Goal: Information Seeking & Learning: Learn about a topic

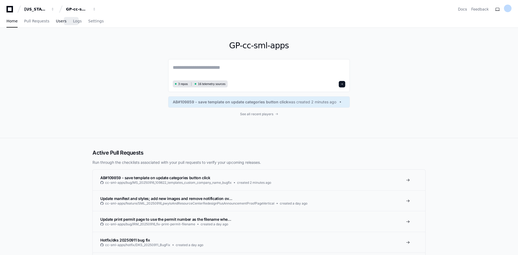
click at [57, 21] on span "Users" at bounding box center [61, 20] width 11 height 3
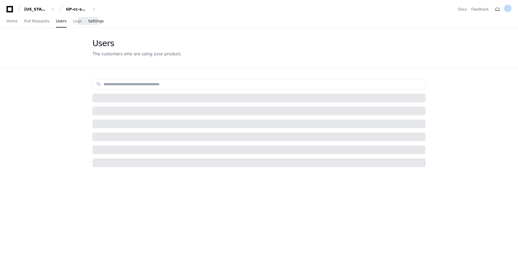
click at [88, 22] on span "Settings" at bounding box center [95, 20] width 15 height 3
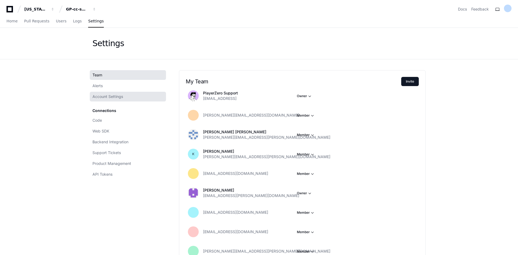
click at [104, 100] on link "Account Settings" at bounding box center [128, 97] width 76 height 10
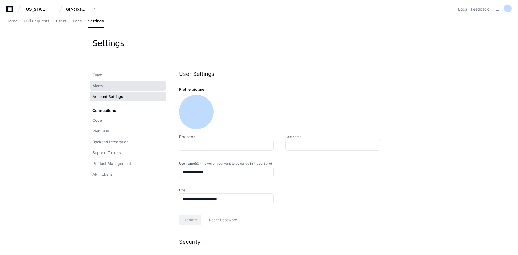
click at [101, 84] on span "Alerts" at bounding box center [97, 85] width 10 height 5
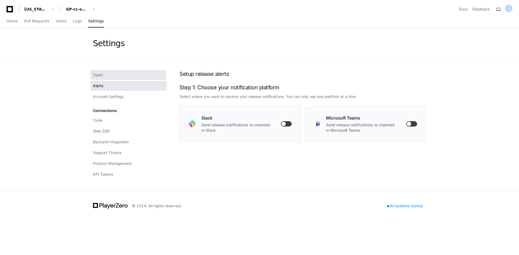
click at [99, 76] on span "Team" at bounding box center [98, 74] width 10 height 5
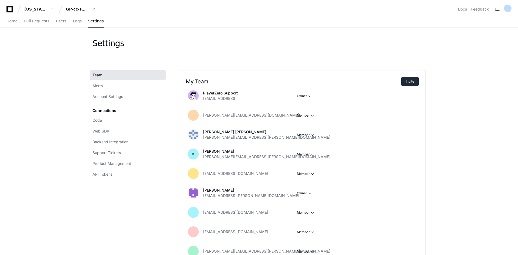
click at [406, 83] on button "Invite" at bounding box center [410, 81] width 18 height 9
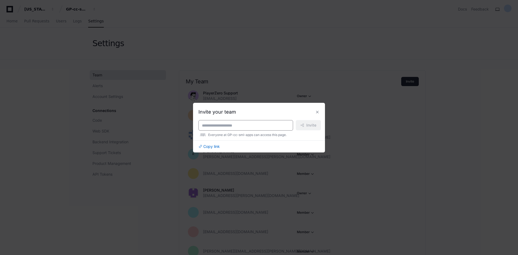
click at [223, 127] on input at bounding box center [246, 125] width 88 height 5
type input "*****"
click at [237, 81] on div at bounding box center [259, 127] width 518 height 255
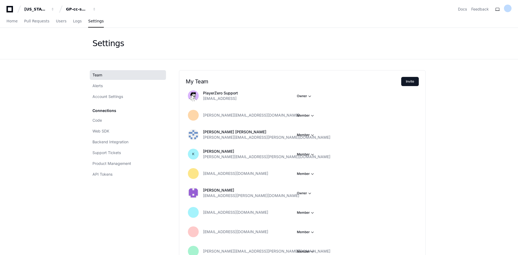
click at [132, 75] on link "Team" at bounding box center [128, 75] width 76 height 10
click at [59, 25] on link "Users" at bounding box center [61, 21] width 11 height 12
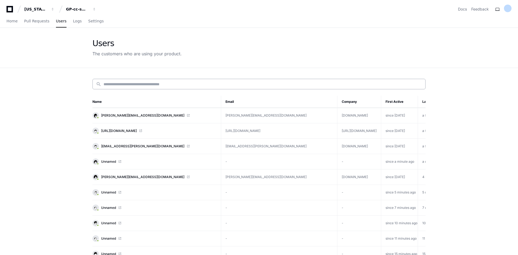
click at [134, 85] on input at bounding box center [263, 84] width 318 height 5
click at [38, 19] on span "Pull Requests" at bounding box center [36, 20] width 25 height 3
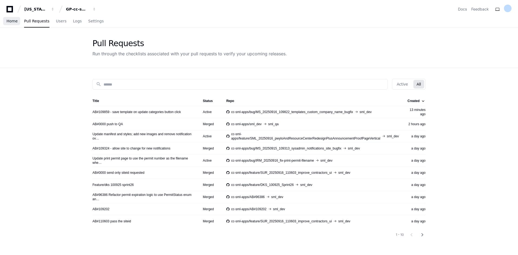
click at [12, 21] on span "Home" at bounding box center [11, 20] width 11 height 3
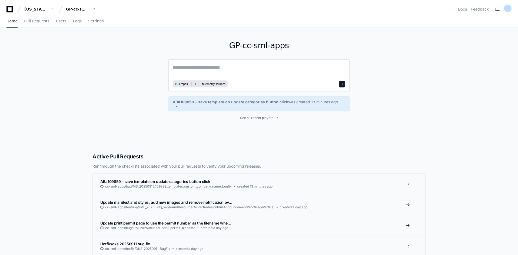
click at [207, 65] on textarea at bounding box center [259, 71] width 172 height 15
type textarea "**********"
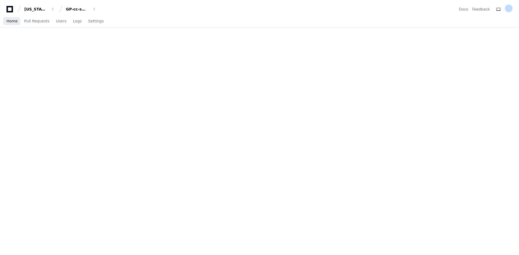
click at [16, 21] on span "Home" at bounding box center [11, 20] width 11 height 3
click at [36, 22] on span "Pull Requests" at bounding box center [36, 20] width 25 height 3
click at [7, 21] on span "Home" at bounding box center [11, 20] width 11 height 3
click at [82, 8] on div "GP-cc-sml-apps" at bounding box center [77, 8] width 23 height 5
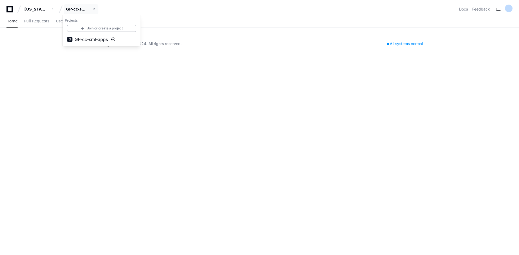
click at [136, 10] on div "Georgia Pacific GP-cc-sml-apps Projects Join or create a project G GP-cc-sml-ap…" at bounding box center [259, 9] width 506 height 10
click at [42, 23] on span "Pull Requests" at bounding box center [36, 20] width 25 height 3
click at [24, 9] on button "[US_STATE] Pacific" at bounding box center [39, 9] width 35 height 10
click at [70, 9] on div "GP-cc-sml-apps" at bounding box center [77, 8] width 23 height 5
click at [83, 39] on span "GP-cc-sml-apps" at bounding box center [91, 39] width 33 height 6
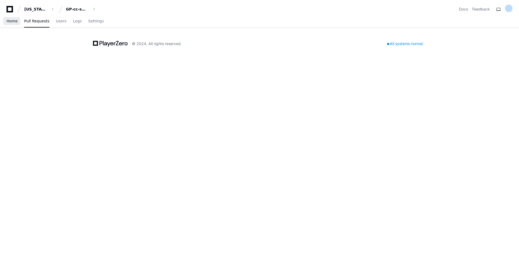
click at [13, 23] on span "Home" at bounding box center [11, 20] width 11 height 3
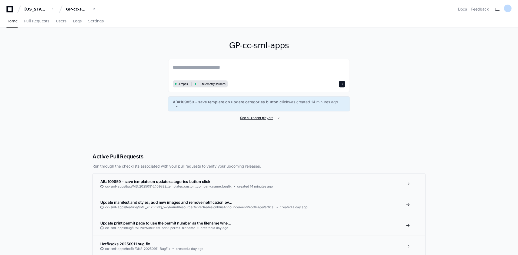
click at [253, 116] on span "See all recent players" at bounding box center [256, 118] width 33 height 4
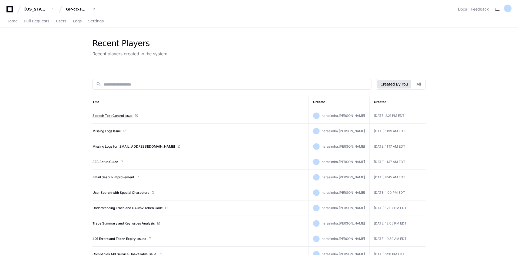
click at [119, 117] on link "Speech Text Control Issue" at bounding box center [112, 116] width 40 height 4
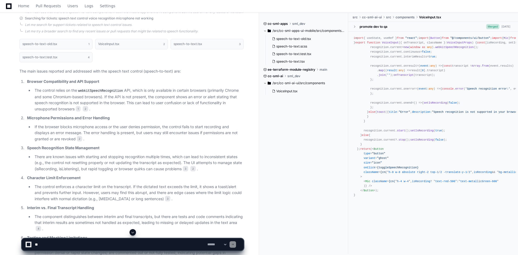
scroll to position [169, 0]
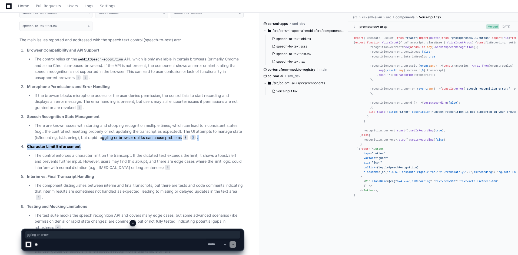
drag, startPoint x: 101, startPoint y: 138, endPoint x: 199, endPoint y: 145, distance: 97.9
click at [199, 145] on ol "Browser Compatibility and API Support The control relies on the webkitSpeechRec…" at bounding box center [131, 151] width 224 height 208
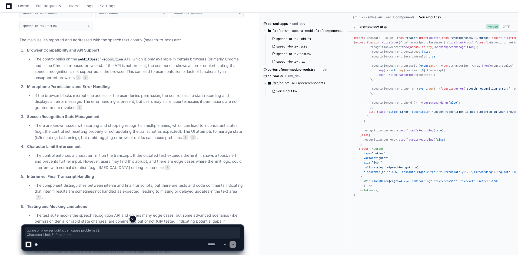
click at [133, 158] on li "The control enforces a character limit on the transcript. If the dictated text …" at bounding box center [138, 162] width 211 height 18
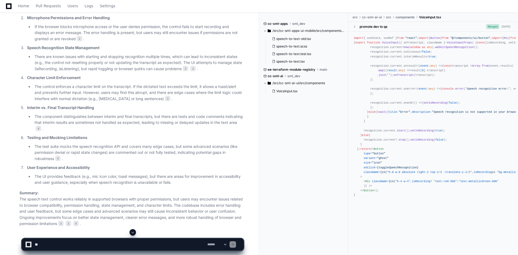
scroll to position [252, 0]
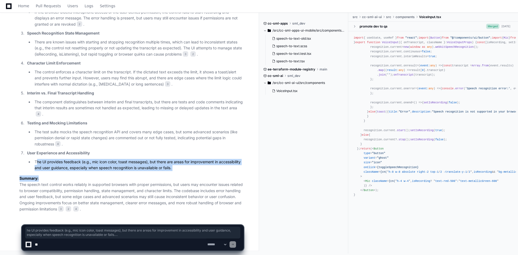
drag, startPoint x: 36, startPoint y: 161, endPoint x: 163, endPoint y: 172, distance: 127.3
click at [163, 172] on article "The main issues reported and addressed with the speech text control (speech-to-…" at bounding box center [131, 83] width 224 height 259
click at [179, 171] on article "The main issues reported and addressed with the speech text control (speech-to-…" at bounding box center [131, 83] width 224 height 259
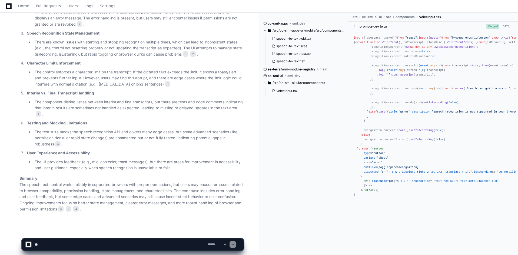
click at [162, 232] on app-app-chat-input "**********" at bounding box center [133, 240] width 222 height 22
click at [139, 241] on textarea at bounding box center [120, 245] width 172 height 12
click at [118, 245] on textarea at bounding box center [120, 245] width 172 height 12
type textarea "**********"
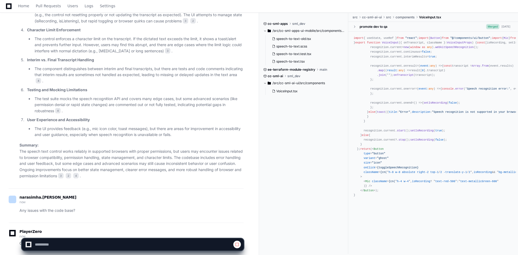
scroll to position [319, 0]
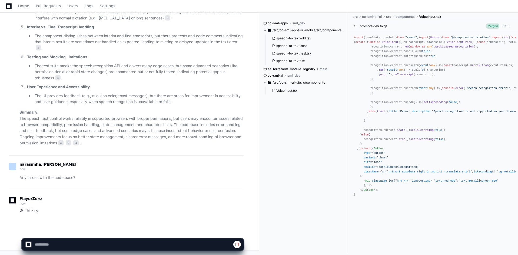
click at [394, 76] on span "onTranscript" at bounding box center [404, 74] width 20 height 3
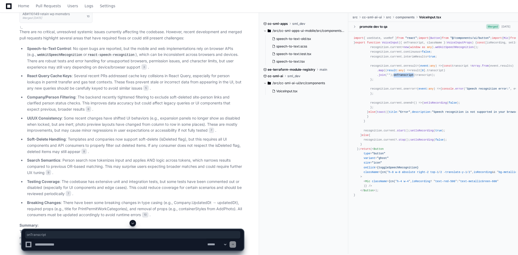
scroll to position [514, 0]
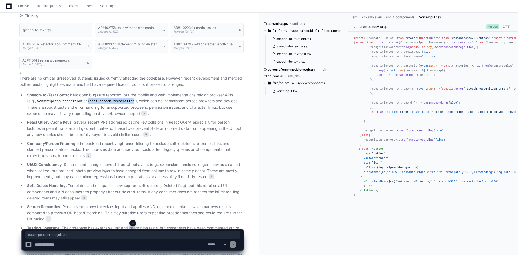
drag, startPoint x: 78, startPoint y: 101, endPoint x: 121, endPoint y: 100, distance: 42.4
click at [121, 100] on code "react-speech-recognition" at bounding box center [111, 101] width 49 height 5
copy code "react-speech-recognition"
